Goal: Task Accomplishment & Management: Use online tool/utility

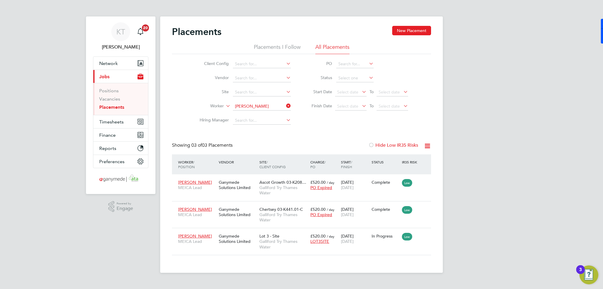
click at [285, 105] on icon at bounding box center [285, 106] width 0 height 8
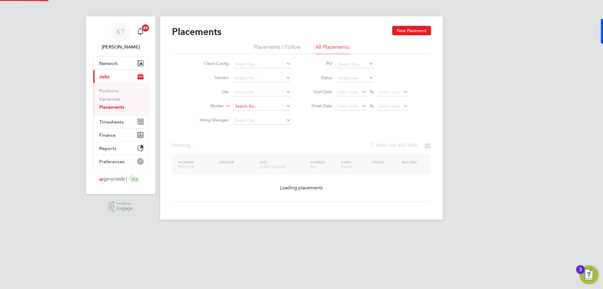
click at [272, 106] on input at bounding box center [262, 106] width 58 height 8
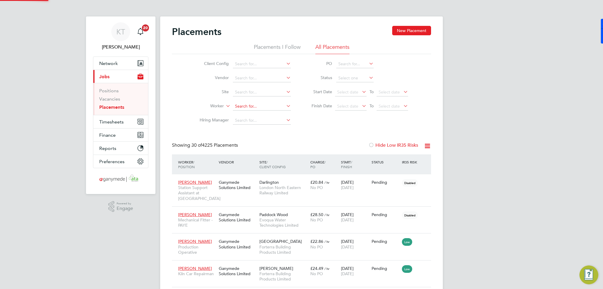
scroll to position [22, 41]
click at [265, 120] on li "[PERSON_NAME]" at bounding box center [262, 123] width 59 height 8
type input "[PERSON_NAME]"
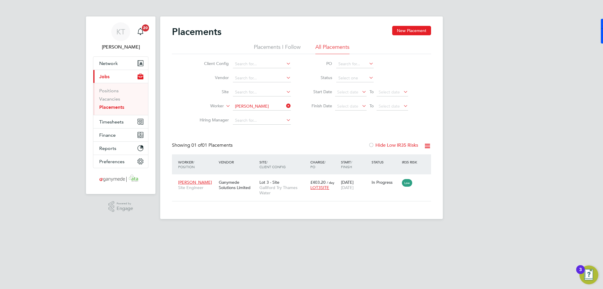
drag, startPoint x: 276, startPoint y: 107, endPoint x: 284, endPoint y: 105, distance: 8.3
click at [276, 107] on input "[PERSON_NAME]" at bounding box center [262, 106] width 58 height 8
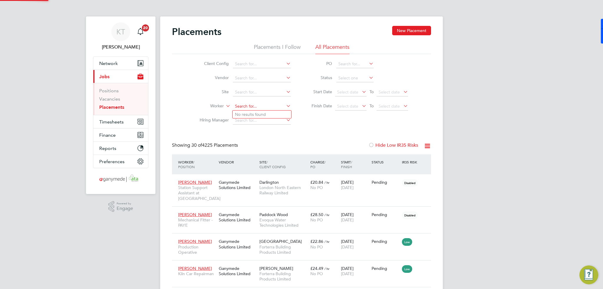
click at [254, 104] on input at bounding box center [262, 106] width 58 height 8
type input "[PERSON_NAME]"
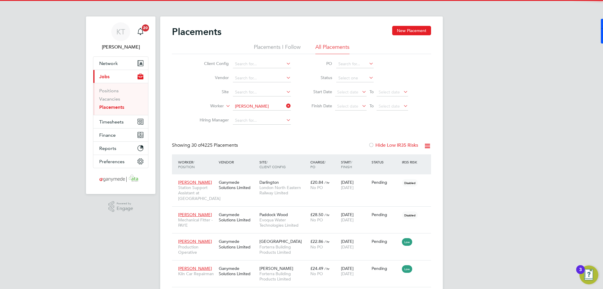
click at [277, 115] on li "[PERSON_NAME]" at bounding box center [270, 115] width 74 height 8
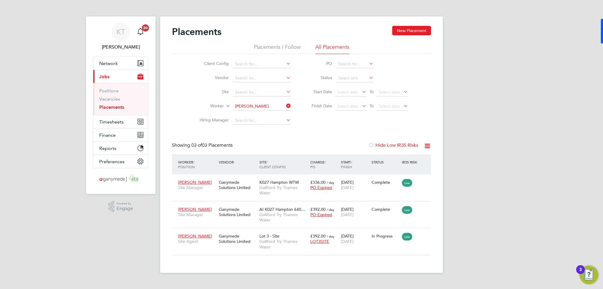
click at [257, 105] on input "[PERSON_NAME]" at bounding box center [262, 106] width 58 height 8
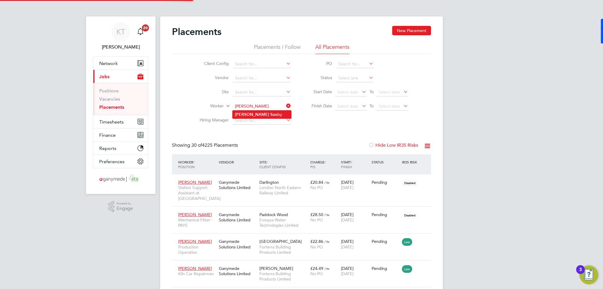
type input "[PERSON_NAME]"
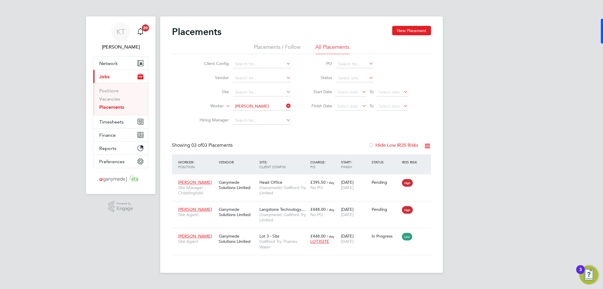
click at [285, 105] on icon at bounding box center [285, 106] width 0 height 8
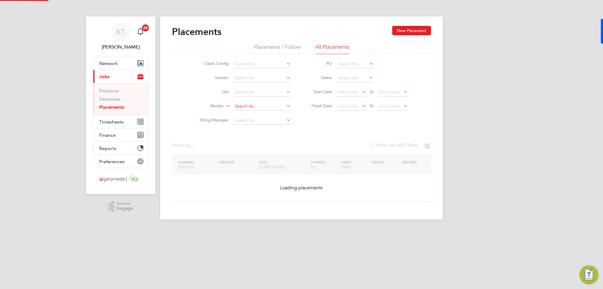
click at [272, 107] on input at bounding box center [262, 106] width 58 height 8
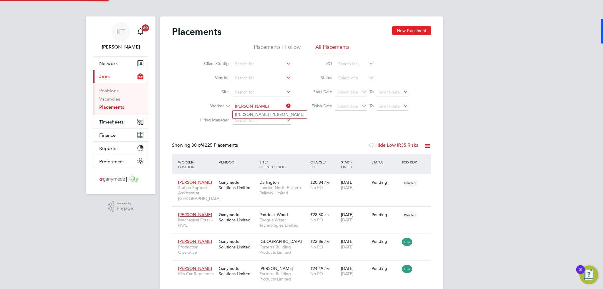
type input "[PERSON_NAME]"
click at [279, 114] on li "[PERSON_NAME]" at bounding box center [270, 115] width 74 height 8
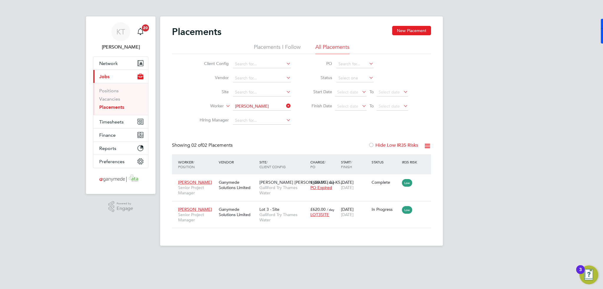
click at [263, 105] on input "[PERSON_NAME]" at bounding box center [262, 106] width 58 height 8
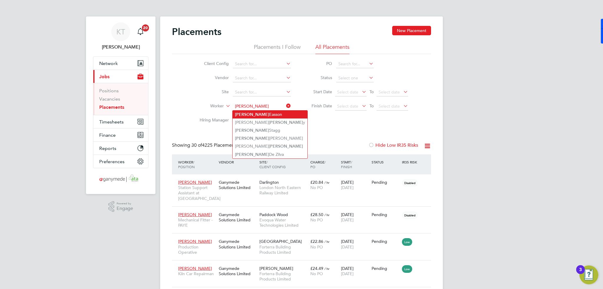
type input "[PERSON_NAME]"
click at [277, 115] on li "[PERSON_NAME]" at bounding box center [270, 115] width 75 height 8
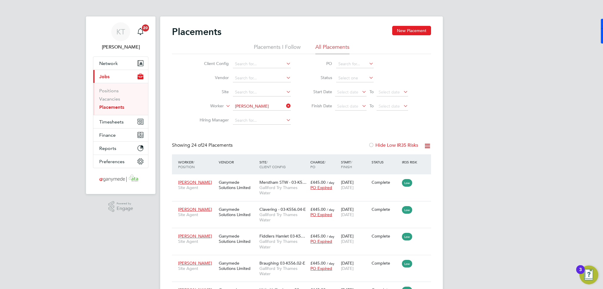
click at [285, 107] on icon at bounding box center [285, 106] width 0 height 8
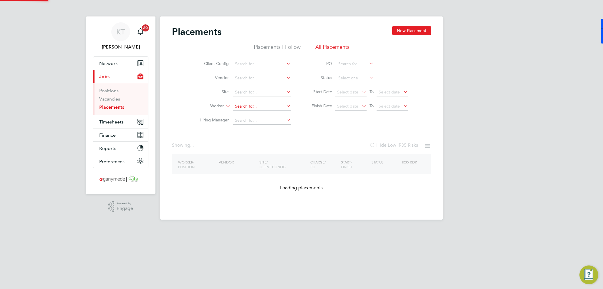
click at [274, 105] on input at bounding box center [262, 106] width 58 height 8
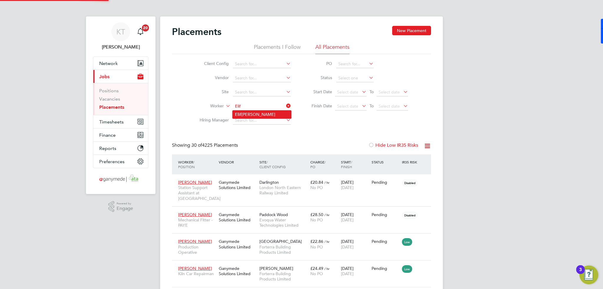
click at [243, 114] on li "[PERSON_NAME]" at bounding box center [262, 115] width 59 height 8
type input "[PERSON_NAME]"
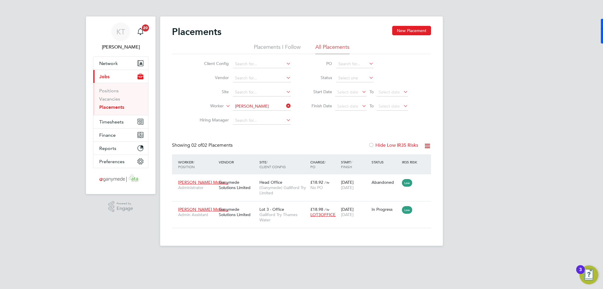
click at [285, 102] on icon at bounding box center [285, 106] width 0 height 8
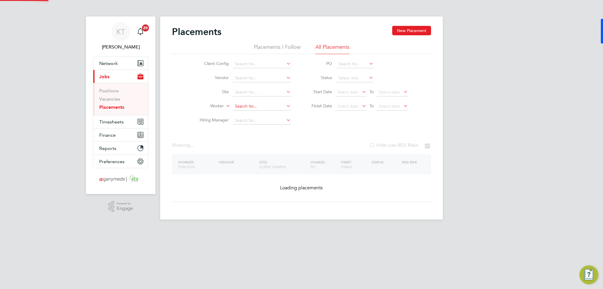
click at [268, 106] on input at bounding box center [262, 106] width 58 height 8
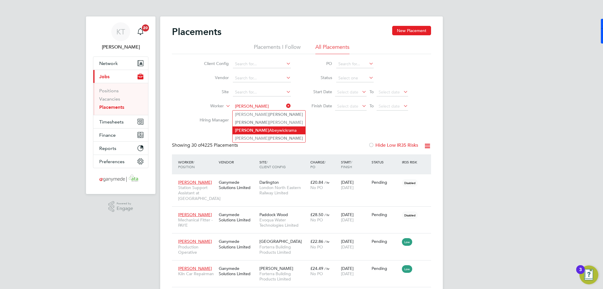
click at [261, 129] on li "[PERSON_NAME]" at bounding box center [269, 131] width 73 height 8
type input "[PERSON_NAME]"
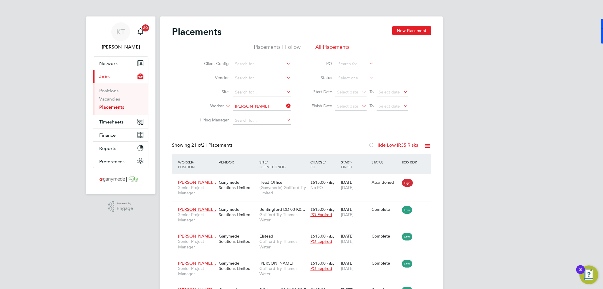
click at [285, 105] on icon at bounding box center [285, 106] width 0 height 8
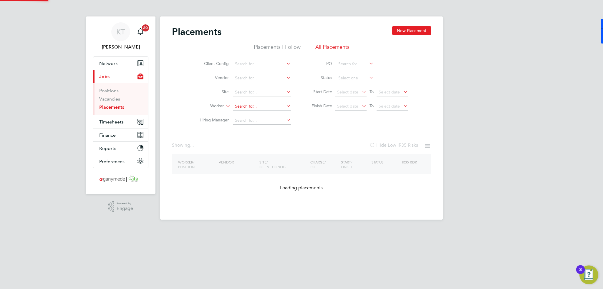
click at [251, 102] on li "Worker" at bounding box center [243, 107] width 111 height 14
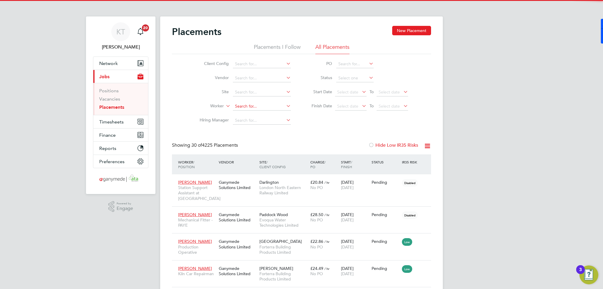
click at [263, 107] on input at bounding box center [262, 106] width 58 height 8
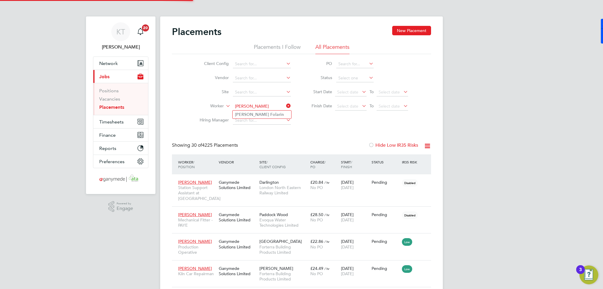
type input "[PERSON_NAME]"
click at [271, 116] on li "[PERSON_NAME]" at bounding box center [262, 115] width 59 height 8
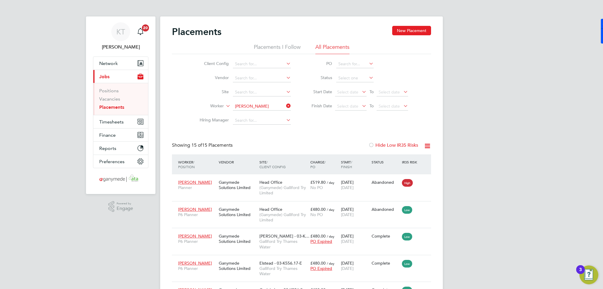
drag, startPoint x: 289, startPoint y: 106, endPoint x: 285, endPoint y: 106, distance: 4.4
click at [285, 106] on icon at bounding box center [285, 106] width 0 height 8
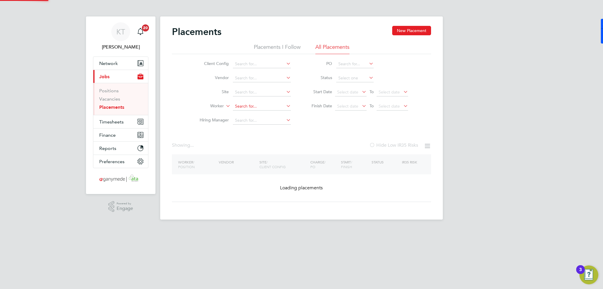
click at [272, 103] on input at bounding box center [262, 106] width 58 height 8
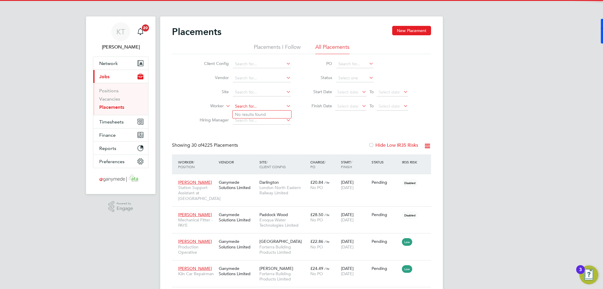
click at [271, 104] on input at bounding box center [262, 106] width 58 height 8
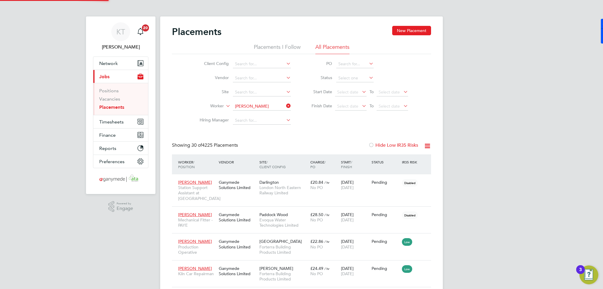
click at [263, 115] on li "[PERSON_NAME]" at bounding box center [270, 115] width 74 height 8
type input "[PERSON_NAME]"
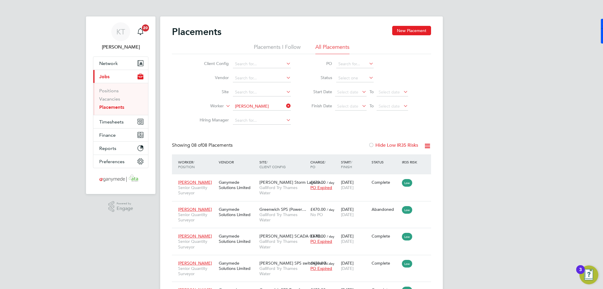
click at [285, 104] on icon at bounding box center [285, 106] width 0 height 8
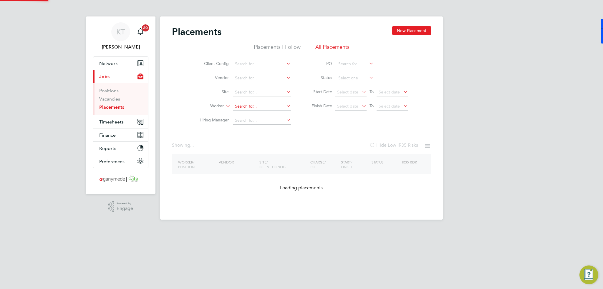
click at [249, 106] on input at bounding box center [262, 106] width 58 height 8
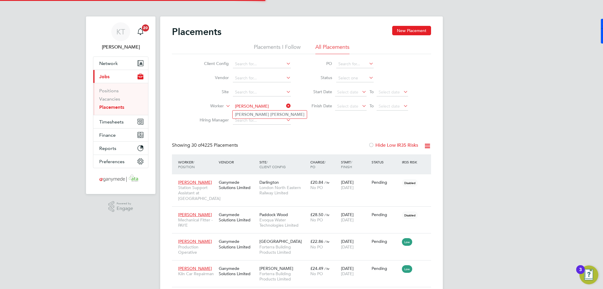
type input "[PERSON_NAME]"
click at [270, 114] on b "[PERSON_NAME]" at bounding box center [287, 114] width 34 height 5
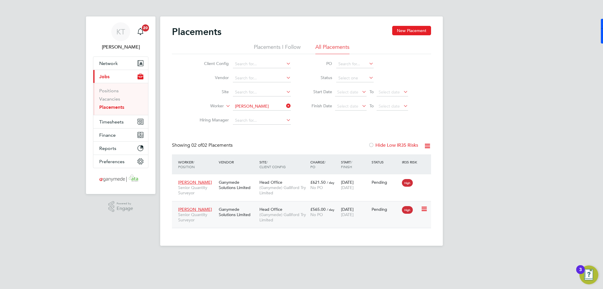
click at [274, 215] on span "(Ganymede) Galliford Try Limited" at bounding box center [283, 217] width 48 height 11
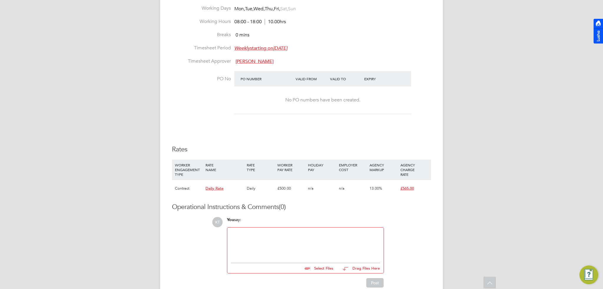
scroll to position [39, 0]
